Goal: Information Seeking & Learning: Learn about a topic

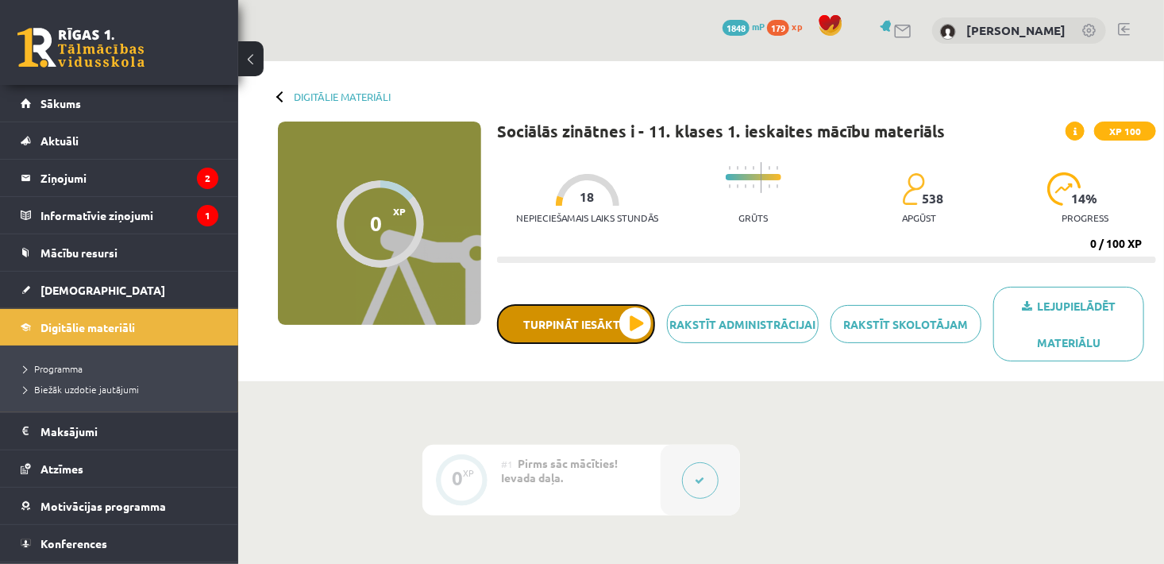
click at [614, 321] on button "Turpināt iesākto" at bounding box center [576, 324] width 158 height 40
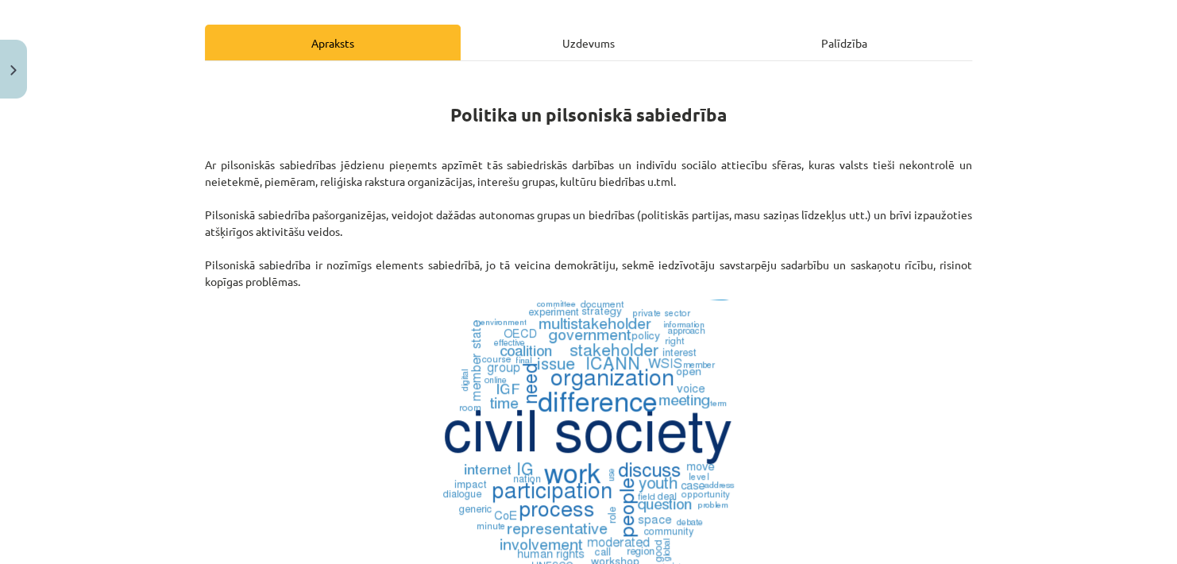
scroll to position [205, 0]
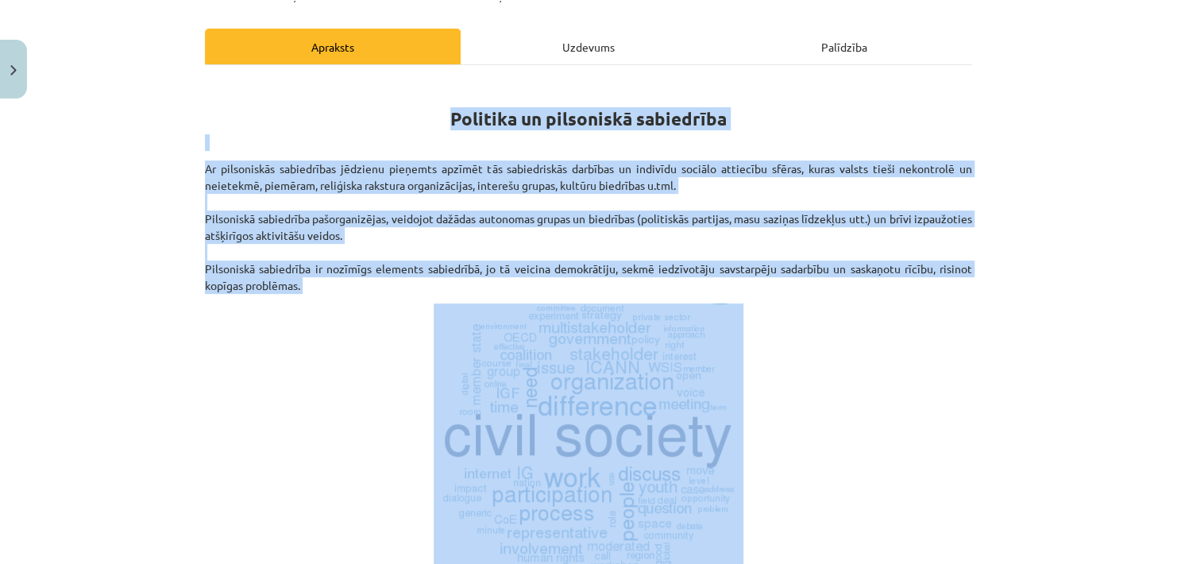
drag, startPoint x: 442, startPoint y: 117, endPoint x: 782, endPoint y: 573, distance: 568.2
click at [782, 563] on html "0 Dāvanas 1848 mP 179 xp Nikola Volka Sākums Aktuāli Kā mācīties eSKOLĀ Kontakt…" at bounding box center [588, 282] width 1177 height 564
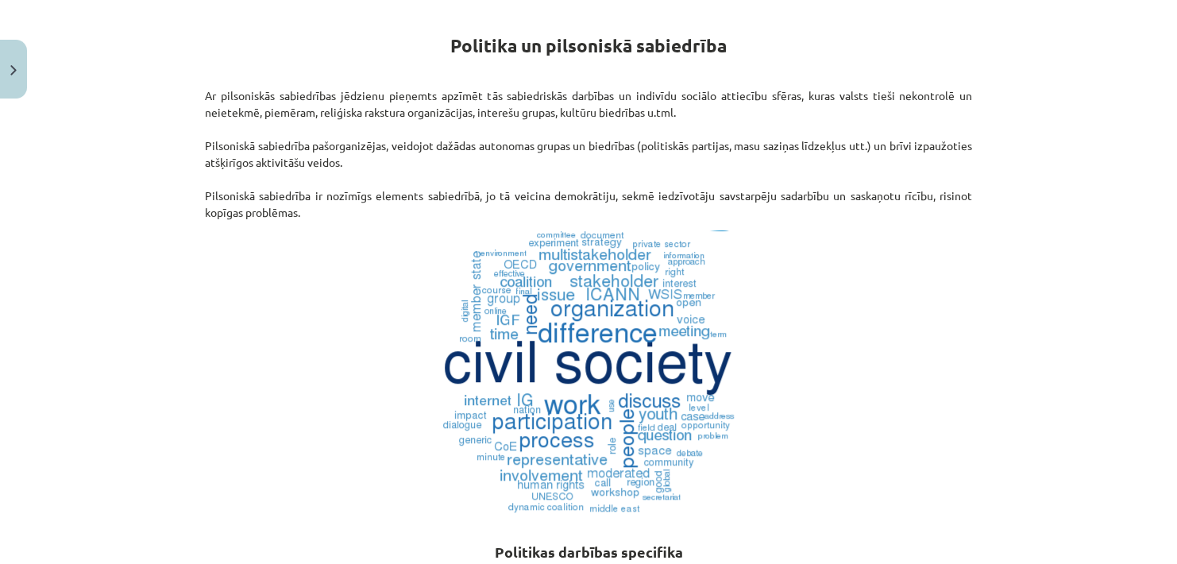
scroll to position [0, 0]
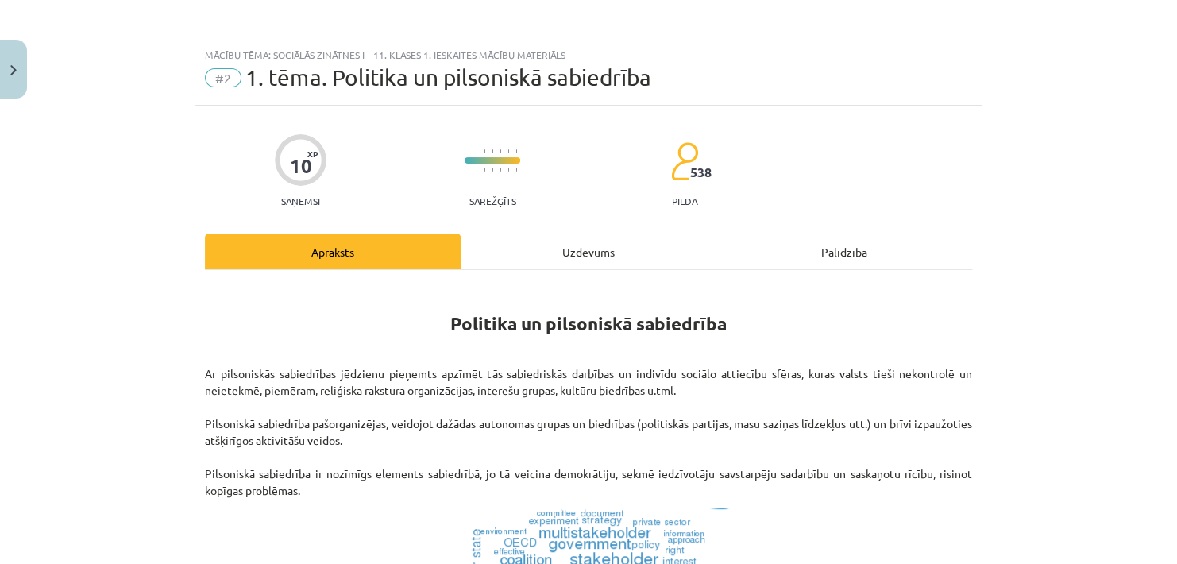
click at [977, 275] on div "Mācību tēma: Sociālās zinātnes i - 11. klases 1. ieskaites mācību materiāls #2 …" at bounding box center [588, 282] width 1177 height 564
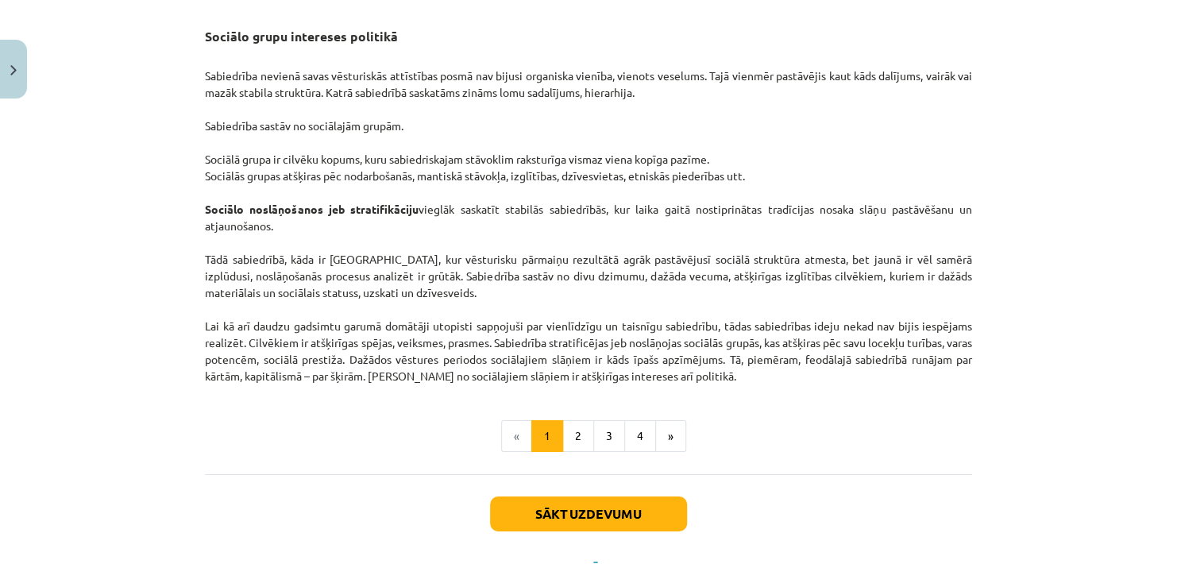
scroll to position [2472, 0]
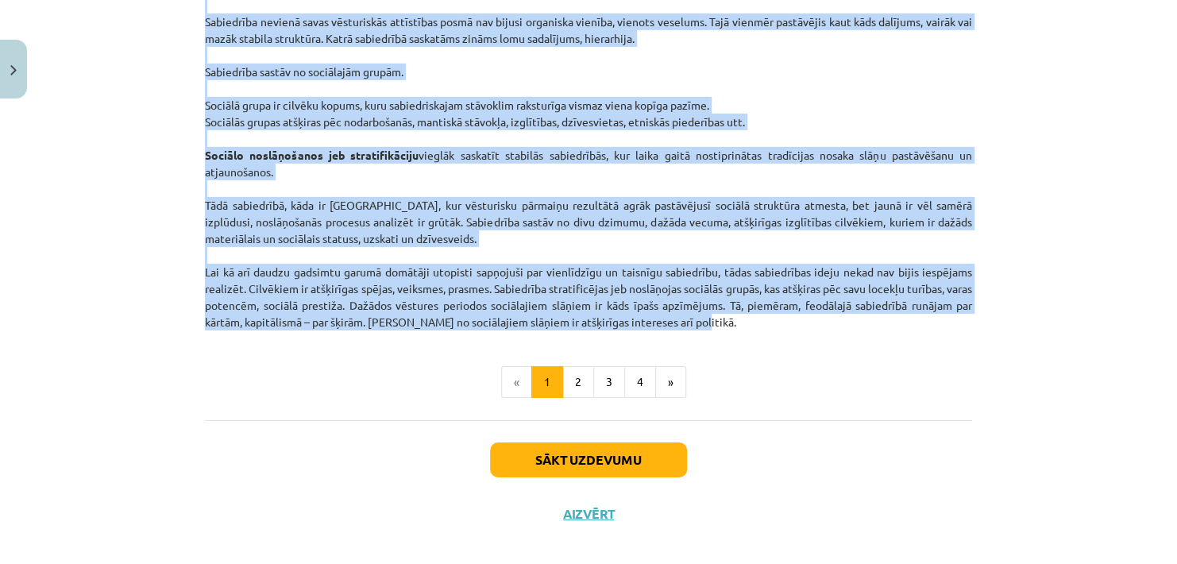
drag, startPoint x: 449, startPoint y: 322, endPoint x: 708, endPoint y: 338, distance: 260.2
copy div "Politika un pilsoniskā sabiedrība Ar pilsoniskās sabiedrības jēdzienu pieņemts …"
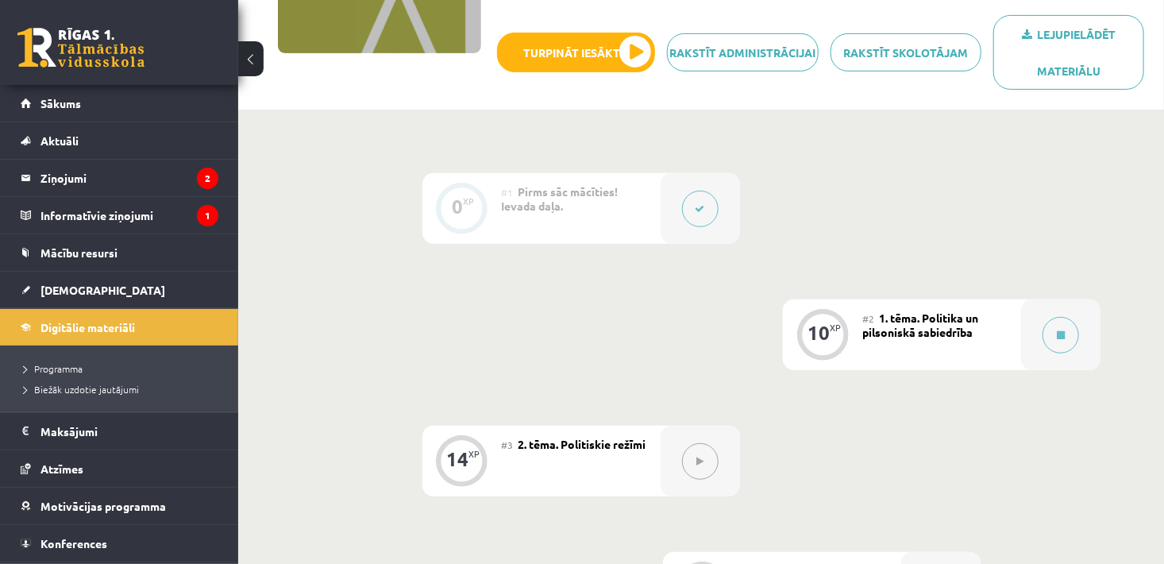
scroll to position [273, 0]
